Goal: Information Seeking & Learning: Understand process/instructions

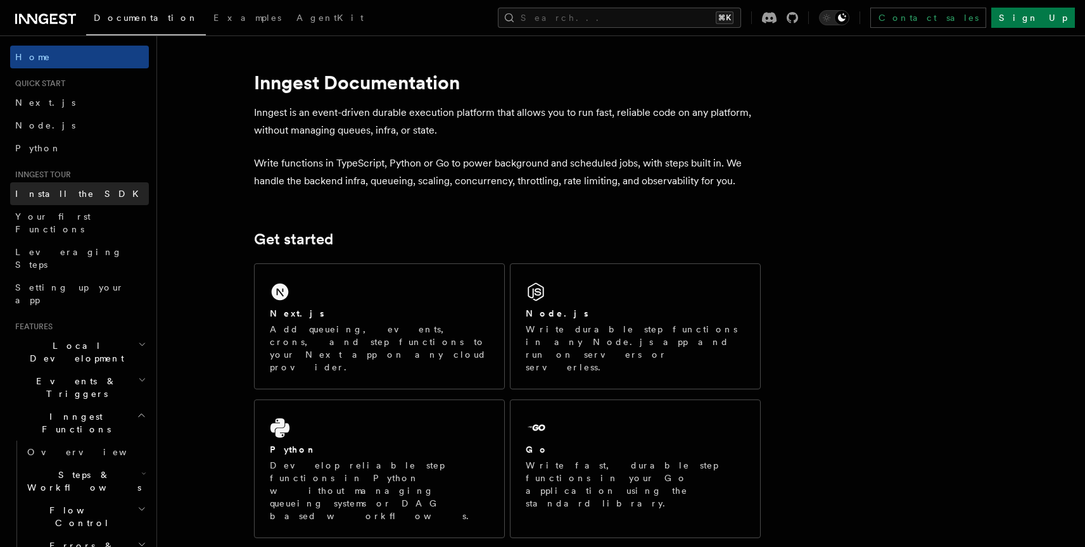
click at [79, 197] on link "Install the SDK" at bounding box center [79, 193] width 139 height 23
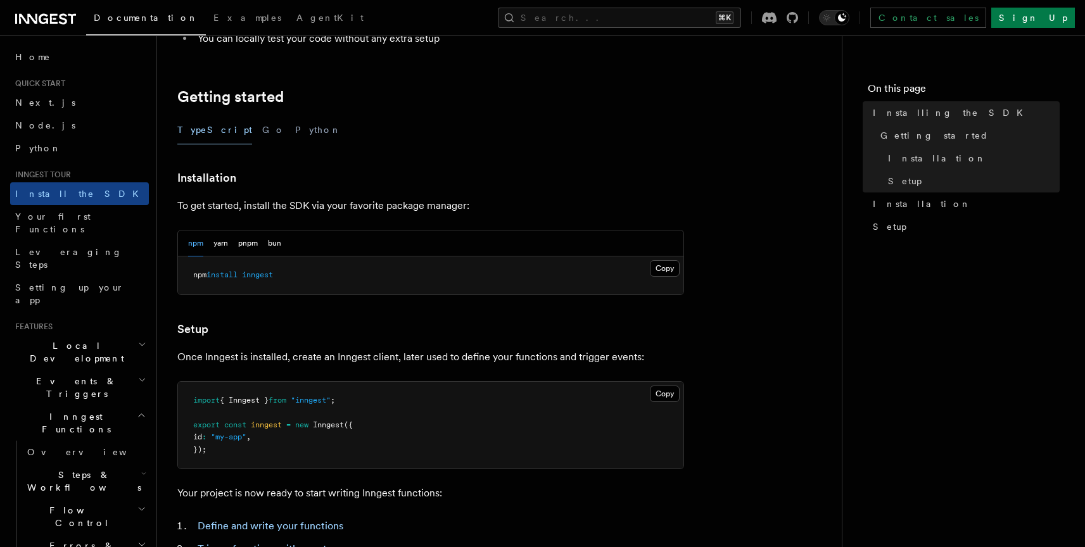
scroll to position [289, 0]
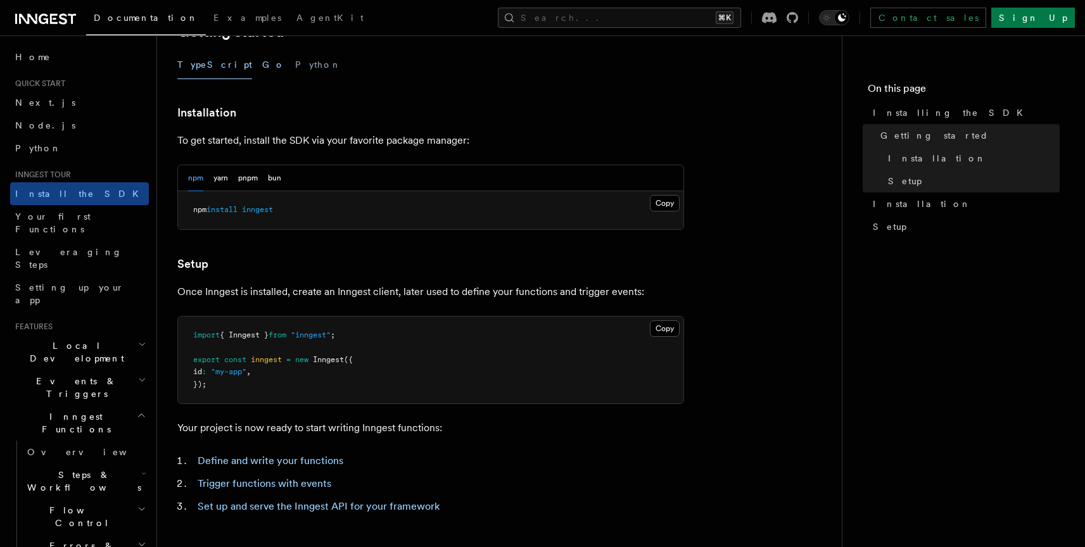
click at [262, 66] on button "Go" at bounding box center [273, 65] width 23 height 28
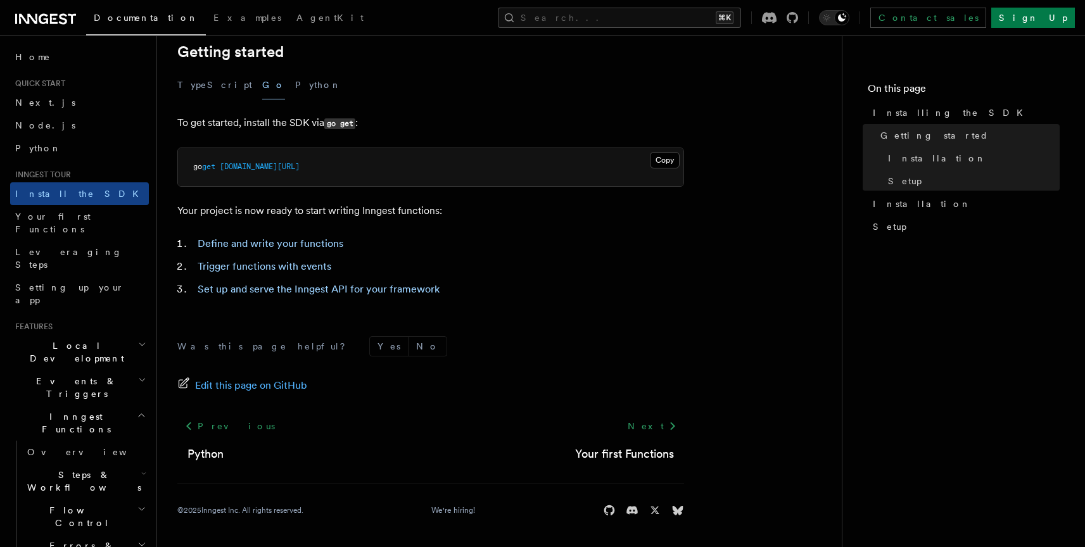
scroll to position [268, 0]
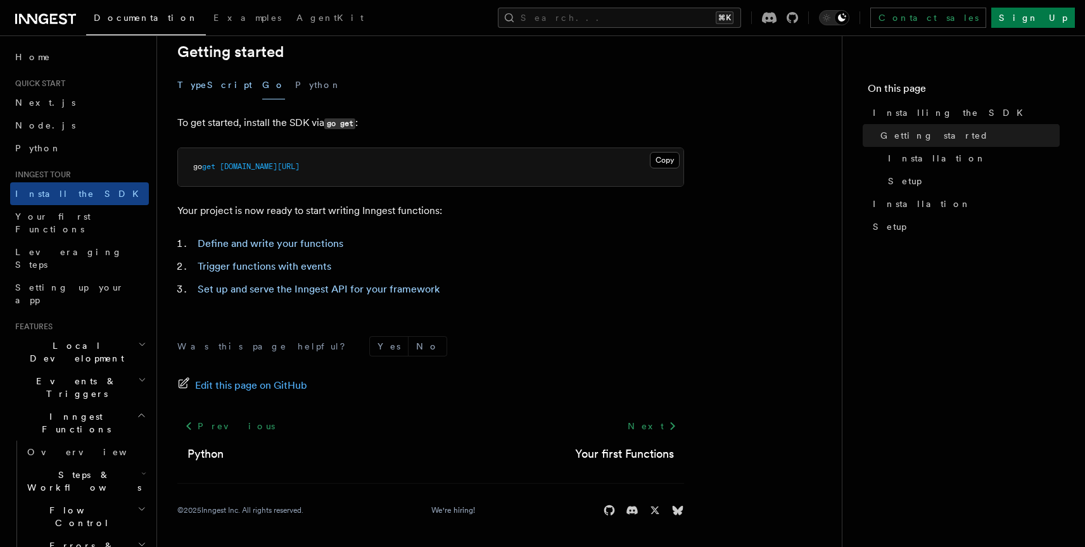
click at [192, 89] on button "TypeScript" at bounding box center [214, 85] width 75 height 28
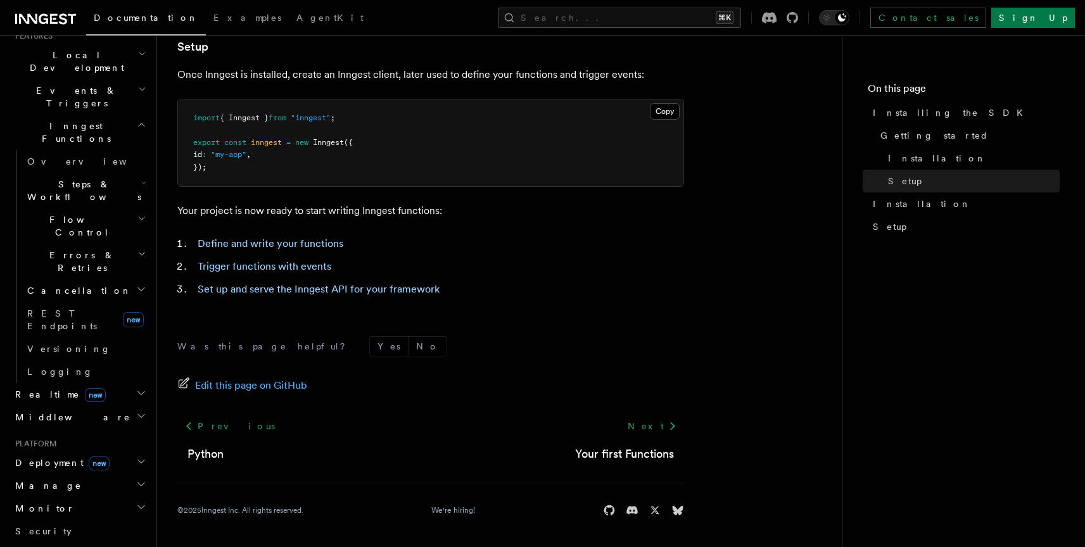
scroll to position [356, 0]
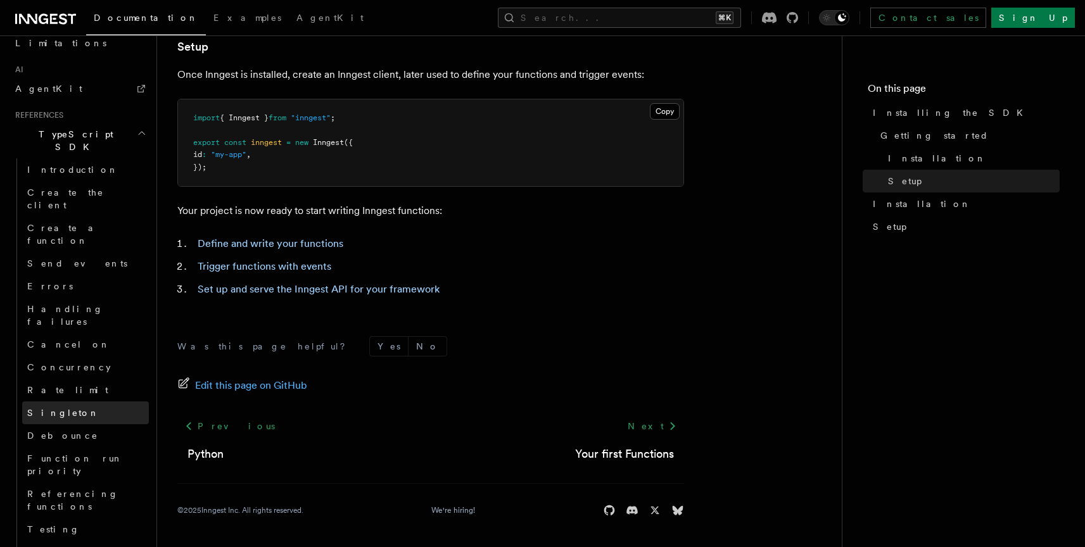
scroll to position [867, 0]
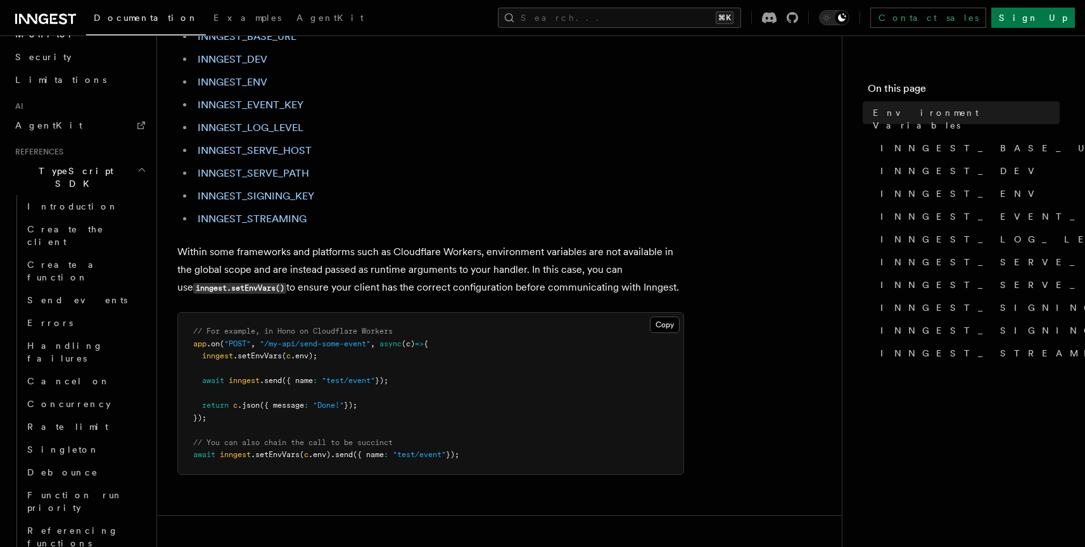
scroll to position [719, 0]
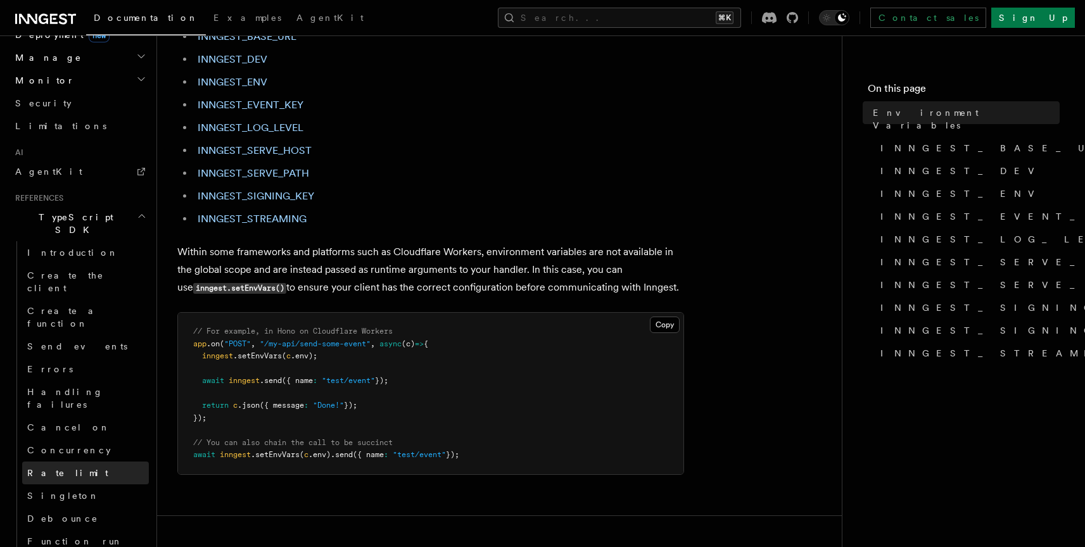
click at [68, 462] on link "Rate limit" at bounding box center [85, 473] width 127 height 23
